Goal: Entertainment & Leisure: Browse casually

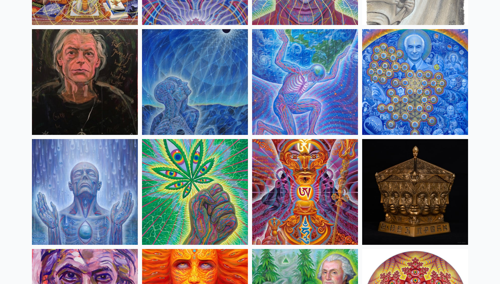
scroll to position [927, 0]
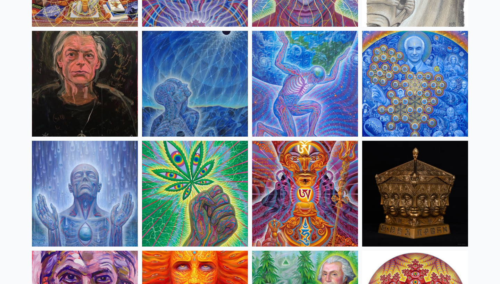
click at [203, 86] on img at bounding box center [195, 84] width 106 height 106
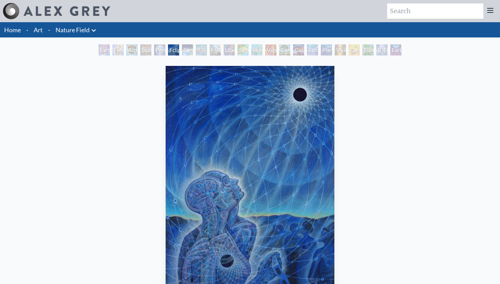
click at [159, 50] on div "Person Planet" at bounding box center [159, 49] width 11 height 11
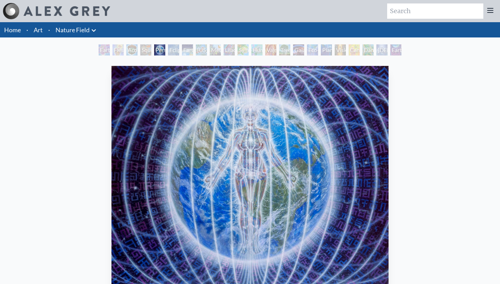
click at [134, 53] on div "Acorn Dream" at bounding box center [131, 49] width 11 height 11
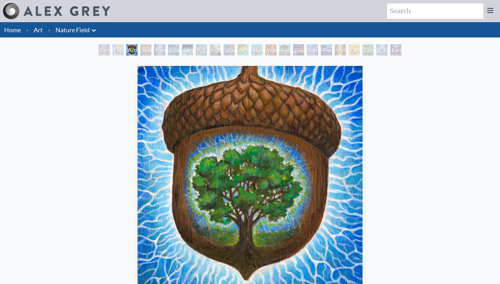
click at [107, 50] on div "Earth Witness" at bounding box center [104, 49] width 11 height 11
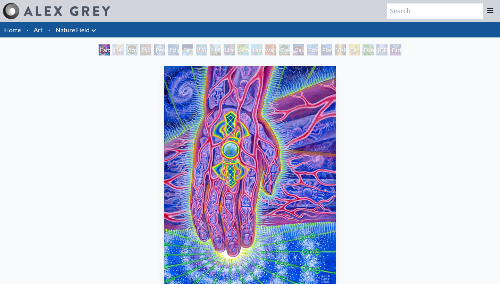
click at [90, 9] on img at bounding box center [67, 11] width 86 height 10
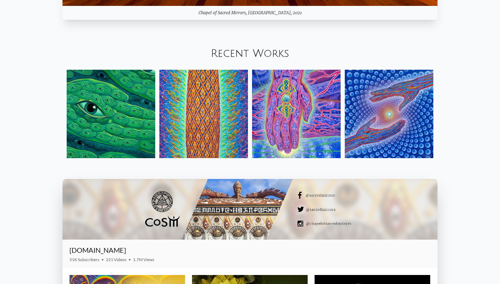
scroll to position [843, 0]
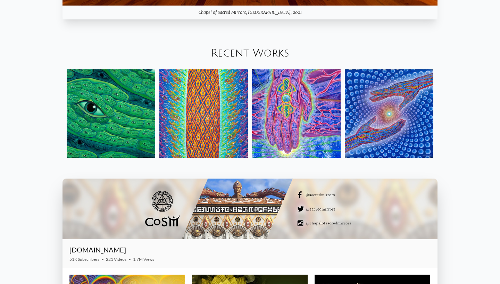
click at [236, 51] on link "Recent Works" at bounding box center [250, 53] width 78 height 11
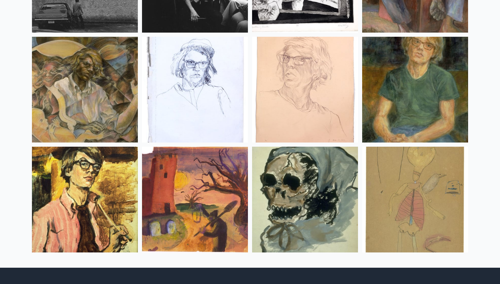
scroll to position [9176, 0]
